Goal: Information Seeking & Learning: Check status

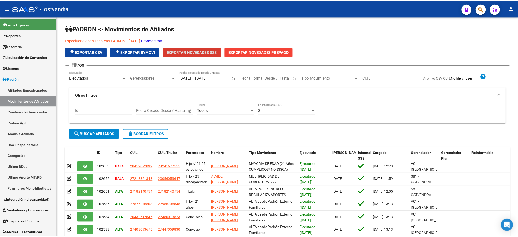
scroll to position [99, 0]
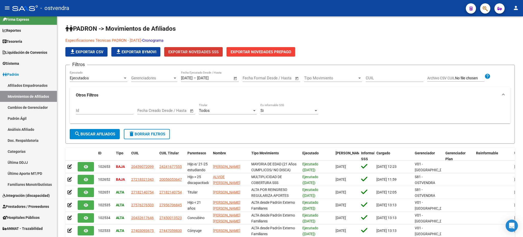
click at [480, 11] on div at bounding box center [483, 8] width 14 height 10
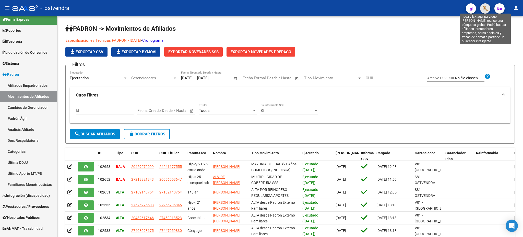
click at [486, 7] on icon "button" at bounding box center [485, 9] width 5 height 6
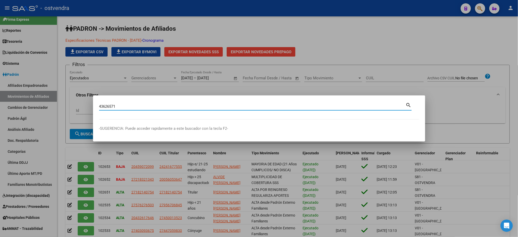
type input "43626571"
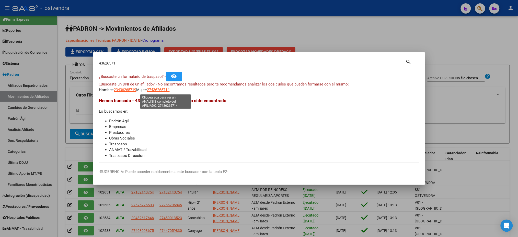
click at [160, 90] on span "27436265714" at bounding box center [158, 89] width 22 height 5
type textarea "27436265714"
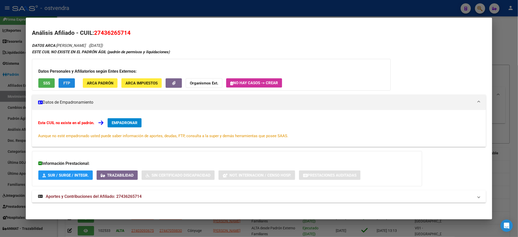
click at [64, 81] on span "FTP" at bounding box center [66, 83] width 7 height 5
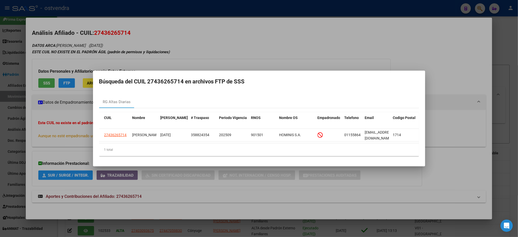
scroll to position [0, 0]
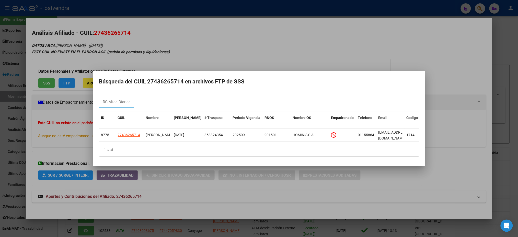
click at [175, 44] on div at bounding box center [259, 118] width 518 height 237
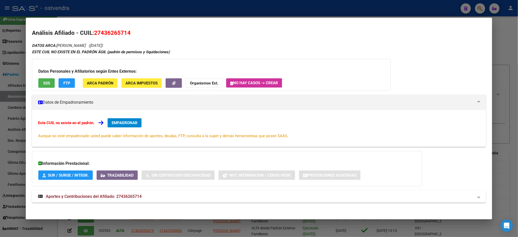
click at [70, 80] on button "FTP" at bounding box center [67, 82] width 16 height 9
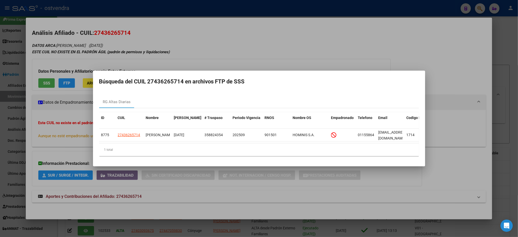
click at [237, 60] on div at bounding box center [259, 118] width 518 height 237
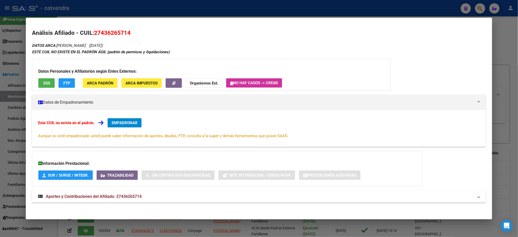
click at [252, 10] on div at bounding box center [259, 118] width 518 height 237
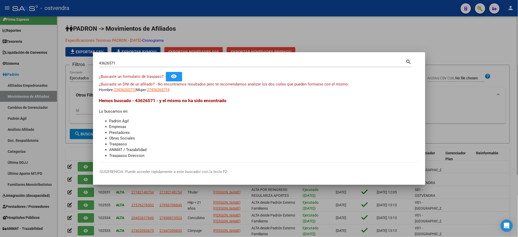
click at [92, 56] on div at bounding box center [259, 118] width 518 height 237
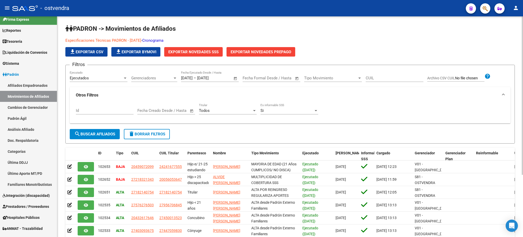
click at [125, 61] on app-list-header "PADRON -> Movimientos de Afiliados Especificaciones Técnicas PADRON - [DATE] - …" at bounding box center [290, 84] width 450 height 119
click at [484, 11] on span "button" at bounding box center [485, 8] width 5 height 10
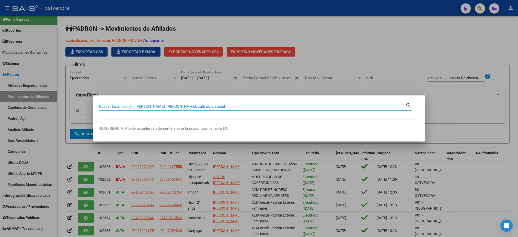
paste input "27214604936"
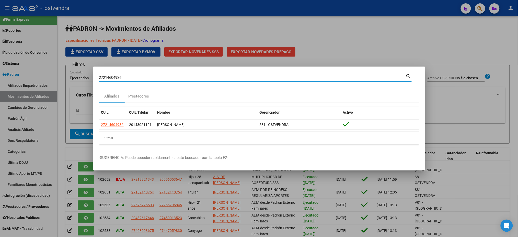
drag, startPoint x: 133, startPoint y: 79, endPoint x: 85, endPoint y: 72, distance: 48.5
click at [85, 73] on div "27214604936 Buscar (apellido, dni, cuil, nro traspaso, cuit, obra social) searc…" at bounding box center [259, 118] width 518 height 237
paste input
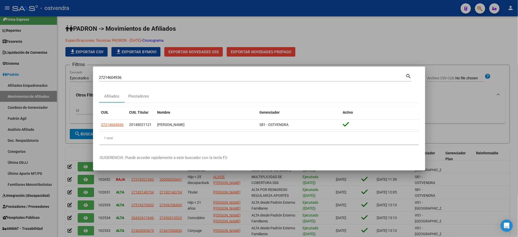
click at [98, 70] on mat-dialog-container "27214604936 Buscar (apellido, dni, cuil, nro traspaso, cuit, obra social) searc…" at bounding box center [259, 118] width 332 height 104
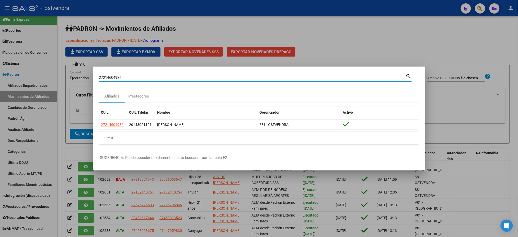
drag, startPoint x: 140, startPoint y: 75, endPoint x: 85, endPoint y: 73, distance: 55.0
click at [85, 73] on div "27214604936 Buscar (apellido, dni, cuil, nro traspaso, cuit, obra social) searc…" at bounding box center [259, 118] width 518 height 237
paste input "[PERSON_NAME]"
type input "[PERSON_NAME]"
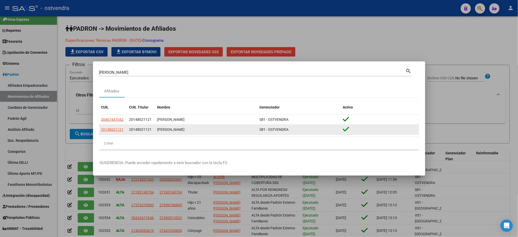
drag, startPoint x: 134, startPoint y: 131, endPoint x: 160, endPoint y: 131, distance: 26.6
click at [160, 131] on div "20148021121 20148021121 [PERSON_NAME] S81 - OSTVENDRA" at bounding box center [259, 129] width 320 height 10
click at [160, 131] on div "[PERSON_NAME]" at bounding box center [206, 129] width 98 height 6
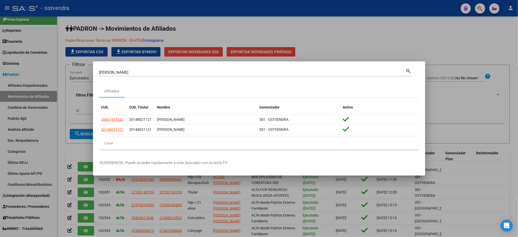
click at [231, 30] on div at bounding box center [259, 118] width 518 height 237
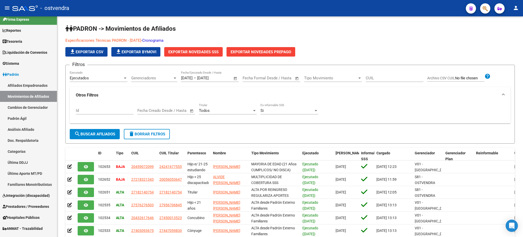
click at [488, 10] on icon "button" at bounding box center [485, 9] width 5 height 6
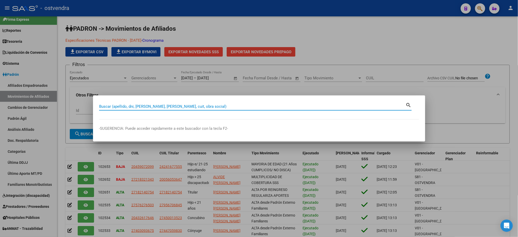
paste input "27214604936"
type input "27214604936"
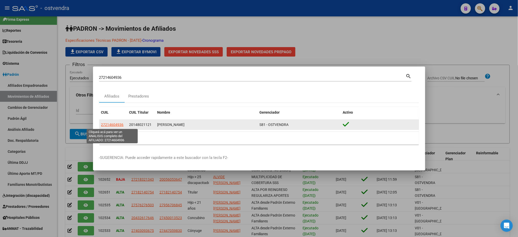
click at [112, 125] on span "27214604936" at bounding box center [112, 124] width 22 height 4
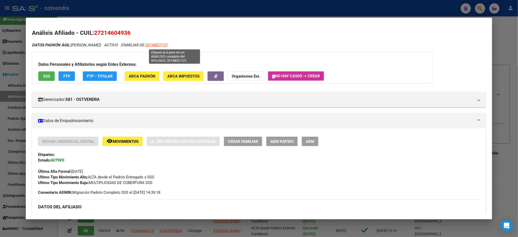
click at [168, 47] on span "20148021121" at bounding box center [156, 45] width 22 height 5
type textarea "20148021121"
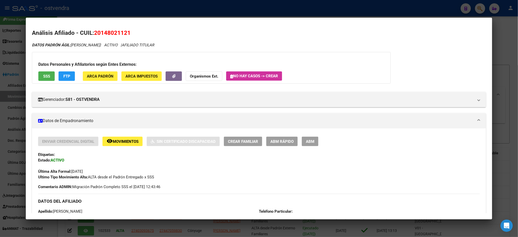
drag, startPoint x: 151, startPoint y: 10, endPoint x: 149, endPoint y: 14, distance: 4.1
click at [153, 10] on div at bounding box center [259, 118] width 518 height 237
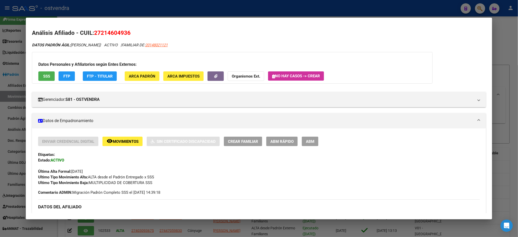
click at [135, 13] on div at bounding box center [259, 118] width 518 height 237
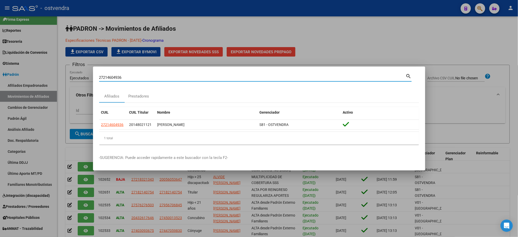
drag, startPoint x: 133, startPoint y: 75, endPoint x: 91, endPoint y: 71, distance: 42.1
click at [91, 71] on div "27214604936 Buscar (apellido, dni, cuil, nro traspaso, cuit, obra social) searc…" at bounding box center [259, 118] width 518 height 237
paste input "44632853"
type input "27244632853"
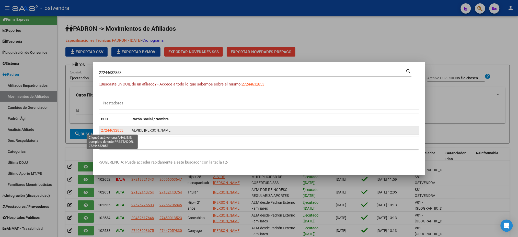
click at [108, 129] on span "27244632853" at bounding box center [112, 130] width 22 height 4
type textarea "27244632853"
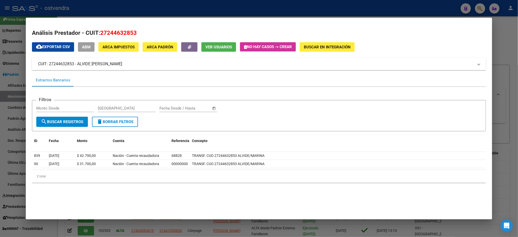
click at [334, 11] on div at bounding box center [259, 118] width 518 height 237
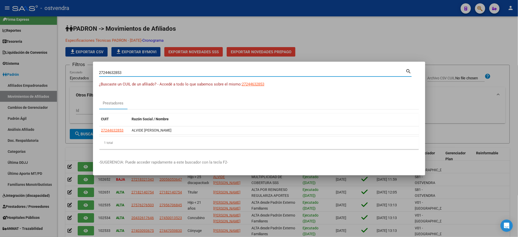
drag, startPoint x: 152, startPoint y: 71, endPoint x: 87, endPoint y: 70, distance: 64.9
click at [87, 70] on div "27244632853 Buscar (apellido, dni, cuil, nro traspaso, cuit, obra social) searc…" at bounding box center [259, 118] width 518 height 237
paste input "0247881922"
type input "20247881922"
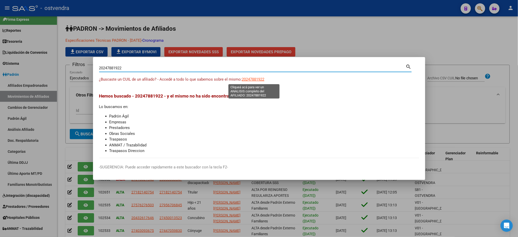
click at [261, 78] on span "20247881922" at bounding box center [253, 79] width 22 height 5
type textarea "20247881922"
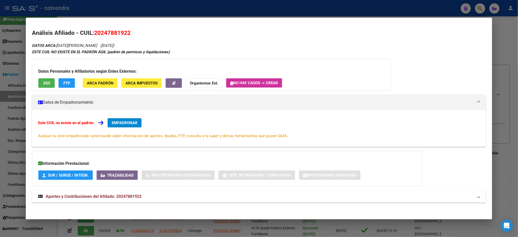
click at [301, 8] on div at bounding box center [259, 118] width 518 height 237
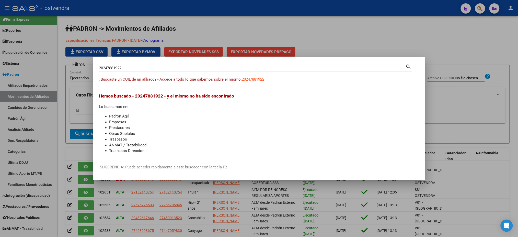
drag, startPoint x: 131, startPoint y: 68, endPoint x: 74, endPoint y: 67, distance: 57.3
click at [74, 67] on div "20247881922 Buscar (apellido, dni, cuil, nro traspaso, cuit, obra social) searc…" at bounding box center [259, 118] width 518 height 237
drag, startPoint x: 142, startPoint y: 67, endPoint x: 76, endPoint y: 63, distance: 66.6
click at [76, 63] on div "20247881922 Buscar (apellido, dni, cuil, nro traspaso, cuit, obra social) searc…" at bounding box center [259, 118] width 518 height 237
paste input "5110803"
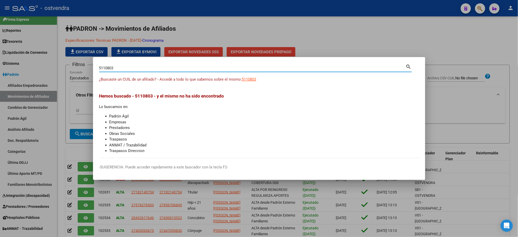
type input "5110803"
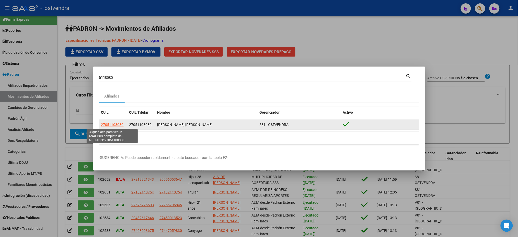
click at [114, 124] on span "27051108030" at bounding box center [112, 124] width 22 height 4
type textarea "27051108030"
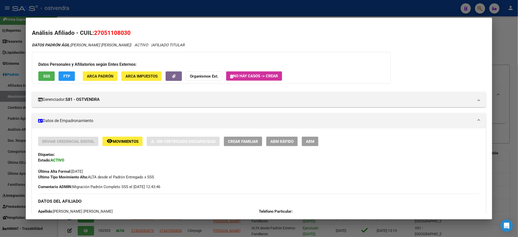
click at [162, 12] on div at bounding box center [259, 118] width 518 height 237
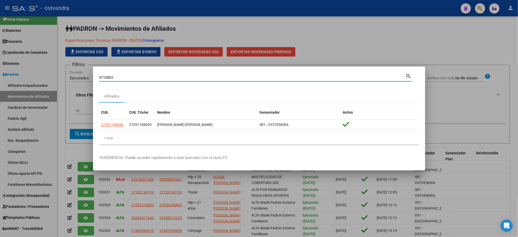
drag, startPoint x: 135, startPoint y: 79, endPoint x: 42, endPoint y: 75, distance: 93.6
click at [42, 75] on div "5110803 Buscar (apellido, dni, cuil, nro traspaso, cuit, obra social) search Af…" at bounding box center [259, 118] width 518 height 237
paste input "27268857767"
type input "27268857767"
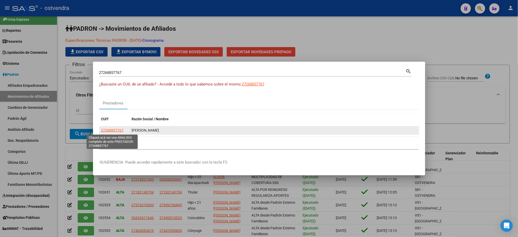
click at [115, 130] on span "27268857767" at bounding box center [112, 130] width 22 height 4
type textarea "27268857767"
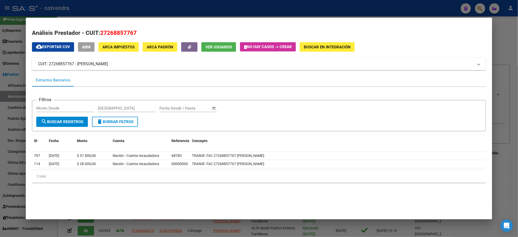
click at [236, 9] on div at bounding box center [259, 118] width 518 height 237
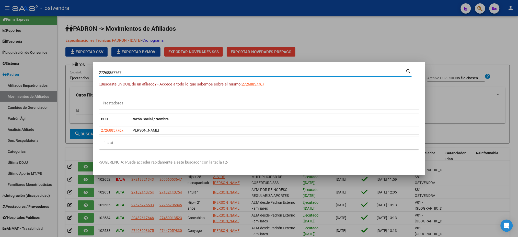
drag, startPoint x: 110, startPoint y: 72, endPoint x: 81, endPoint y: 75, distance: 29.3
click at [81, 75] on div "27268857767 Buscar (apellido, dni, cuil, nro traspaso, cuit, obra social) searc…" at bounding box center [259, 118] width 518 height 237
paste input "[PERSON_NAME]"
type input "[PERSON_NAME]"
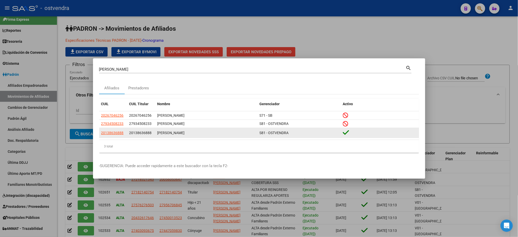
drag, startPoint x: 128, startPoint y: 133, endPoint x: 237, endPoint y: 131, distance: 108.9
click at [237, 131] on div "20138636888 20138636888 [PERSON_NAME] S81 - OSTVENDRA" at bounding box center [259, 133] width 320 height 10
copy div "20138636888 [PERSON_NAME]"
click at [114, 133] on span "20138636888" at bounding box center [112, 133] width 22 height 4
type textarea "20138636888"
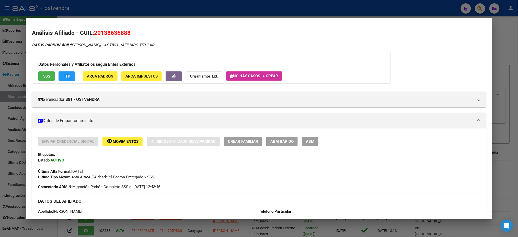
drag, startPoint x: 100, startPoint y: 33, endPoint x: 125, endPoint y: 32, distance: 25.6
click at [125, 32] on span "20138636888" at bounding box center [112, 32] width 37 height 7
copy span "13863688"
click at [213, 6] on div at bounding box center [259, 118] width 518 height 237
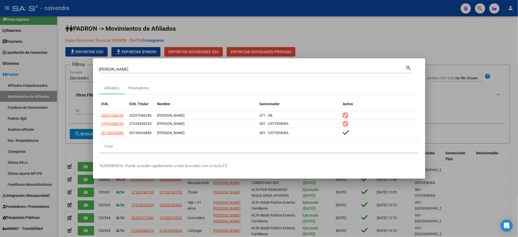
drag, startPoint x: 116, startPoint y: 73, endPoint x: 119, endPoint y: 68, distance: 5.0
click at [89, 75] on div "[PERSON_NAME] Buscar (apellido, dni, cuil, nro traspaso, cuit, obra social) sea…" at bounding box center [259, 118] width 518 height 237
click at [135, 65] on div "[PERSON_NAME] (apellido, dni, [PERSON_NAME], nro traspaso, cuit, obra social)" at bounding box center [252, 69] width 307 height 8
click at [135, 69] on input "[PERSON_NAME]" at bounding box center [252, 69] width 307 height 5
drag, startPoint x: 54, startPoint y: 74, endPoint x: 65, endPoint y: 74, distance: 10.2
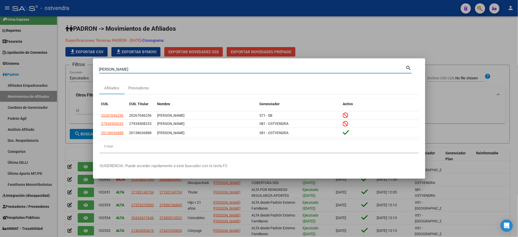
click at [56, 74] on div "[PERSON_NAME] Buscar (apellido, dni, cuil, nro traspaso, cuit, obra social) sea…" at bounding box center [259, 118] width 518 height 237
paste input "7363988348"
click at [100, 68] on input "7363988348" at bounding box center [252, 69] width 307 height 5
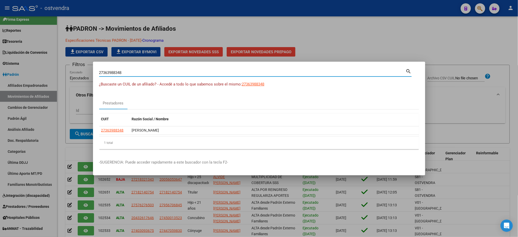
drag, startPoint x: 142, startPoint y: 73, endPoint x: 95, endPoint y: 73, distance: 47.5
click at [95, 73] on mat-dialog-content "27363988348 Buscar (apellido, dni, cuil, [PERSON_NAME], cuit, obra social) sear…" at bounding box center [259, 110] width 332 height 85
type input "alvide"
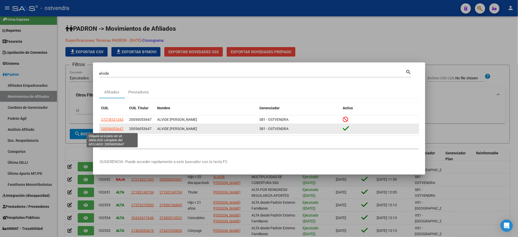
click at [115, 130] on span "20056053647" at bounding box center [112, 128] width 22 height 4
type textarea "20056053647"
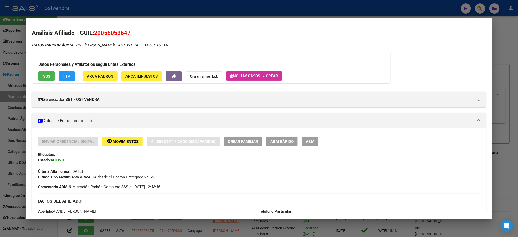
drag, startPoint x: 103, startPoint y: 31, endPoint x: 124, endPoint y: 32, distance: 21.5
click at [124, 32] on span "20056053647" at bounding box center [112, 32] width 37 height 7
copy span "5605364"
click at [44, 77] on span "SSS" at bounding box center [46, 76] width 7 height 5
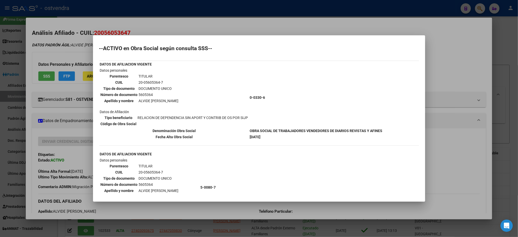
click at [190, 26] on div at bounding box center [259, 118] width 518 height 237
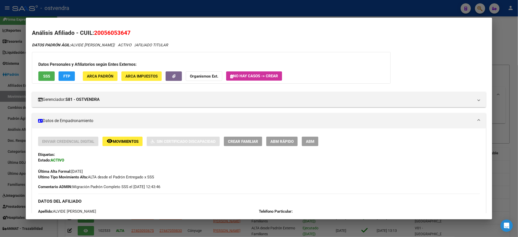
click at [195, 2] on div at bounding box center [259, 118] width 518 height 237
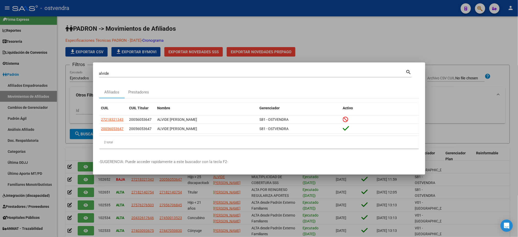
drag, startPoint x: 125, startPoint y: 68, endPoint x: 124, endPoint y: 73, distance: 4.4
click at [124, 69] on div "alvide Buscar (apellido, dni, cuil, [PERSON_NAME], cuit, obra social) search" at bounding box center [255, 72] width 313 height 9
drag, startPoint x: 120, startPoint y: 71, endPoint x: 83, endPoint y: 69, distance: 37.6
click at [83, 69] on div "alvide Buscar (apellido, dni, cuil, nro traspaso, cuit, obra social) search Afi…" at bounding box center [259, 118] width 518 height 237
paste input "32711513"
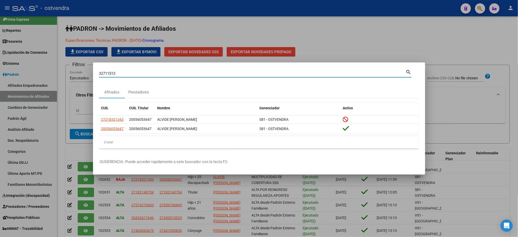
type input "32711513"
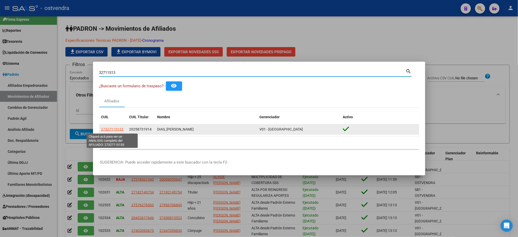
click at [115, 130] on span "27327115133" at bounding box center [112, 129] width 22 height 4
type textarea "27327115133"
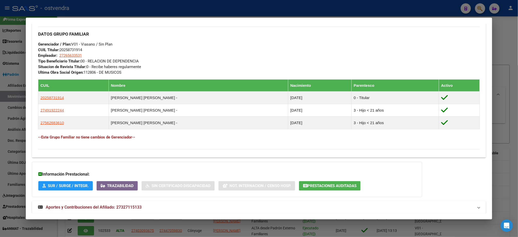
scroll to position [265, 0]
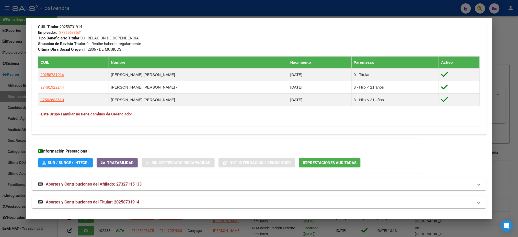
click at [190, 201] on mat-panel-title "Aportes y Contribuciones del Titular: 20258731914" at bounding box center [255, 202] width 435 height 6
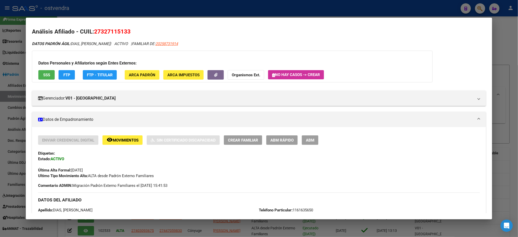
scroll to position [0, 0]
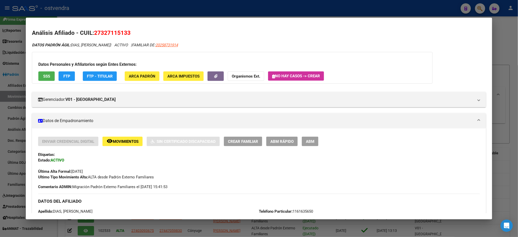
click at [72, 71] on div "Datos Personales y Afiliatorios según Entes Externos: SSS FTP FTP - Titular ARC…" at bounding box center [232, 68] width 401 height 32
click at [70, 73] on button "FTP" at bounding box center [67, 75] width 16 height 9
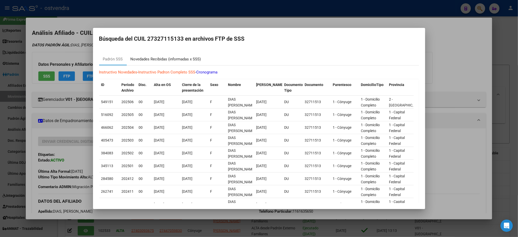
click at [187, 55] on div "Novedades Recibidas (informadas x SSS)" at bounding box center [166, 59] width 78 height 12
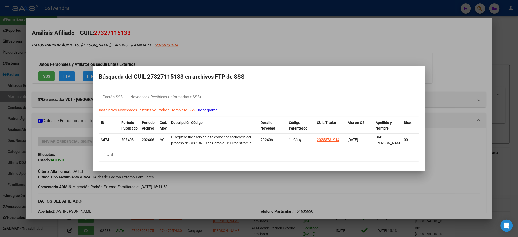
click at [223, 34] on div at bounding box center [259, 118] width 518 height 237
